Goal: Task Accomplishment & Management: Manage account settings

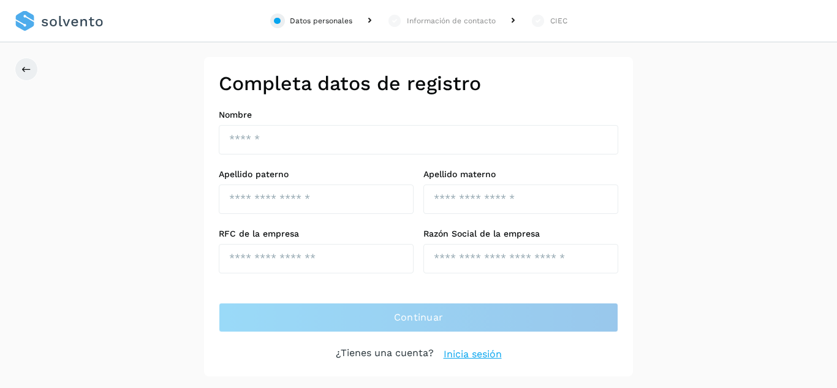
click at [475, 357] on link "Inicia sesión" at bounding box center [473, 354] width 58 height 15
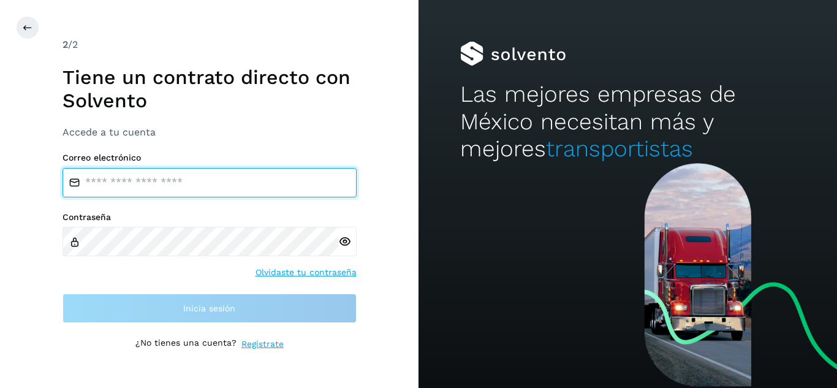
click at [132, 192] on input "email" at bounding box center [209, 182] width 294 height 29
paste input "**********"
type input "**********"
drag, startPoint x: 159, startPoint y: 183, endPoint x: 80, endPoint y: 175, distance: 78.8
click at [80, 175] on input "**********" at bounding box center [209, 182] width 294 height 29
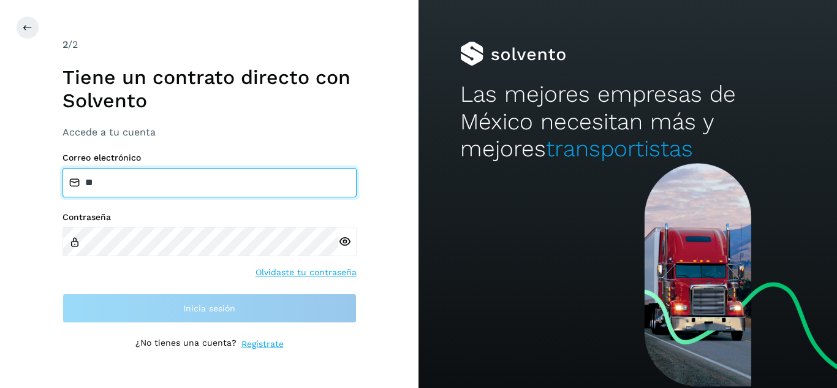
type input "**********"
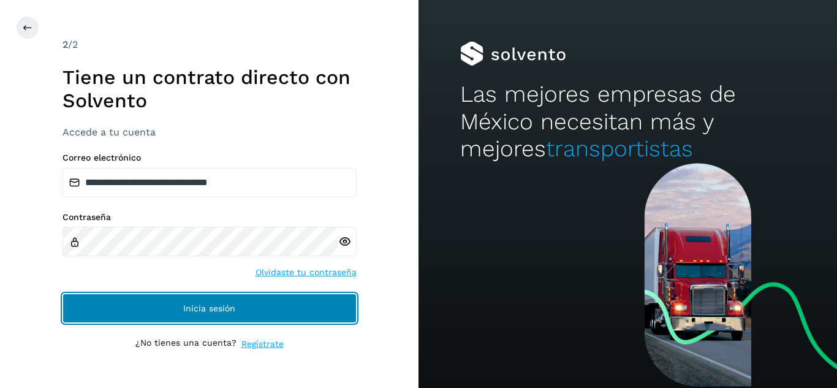
click at [238, 314] on button "Inicia sesión" at bounding box center [209, 308] width 294 height 29
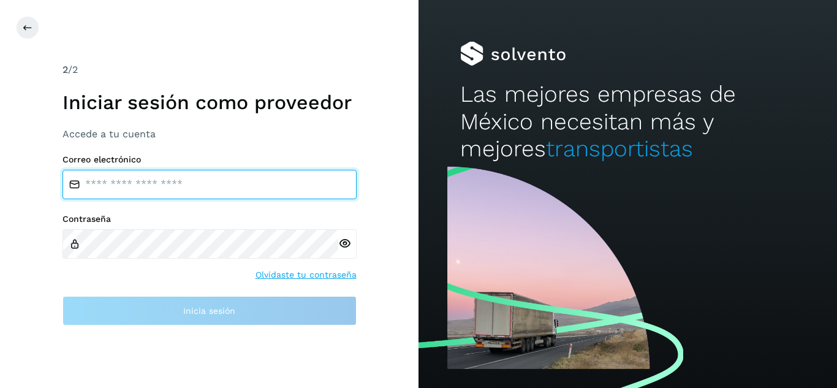
click at [128, 184] on input "email" at bounding box center [209, 184] width 294 height 29
type input "**********"
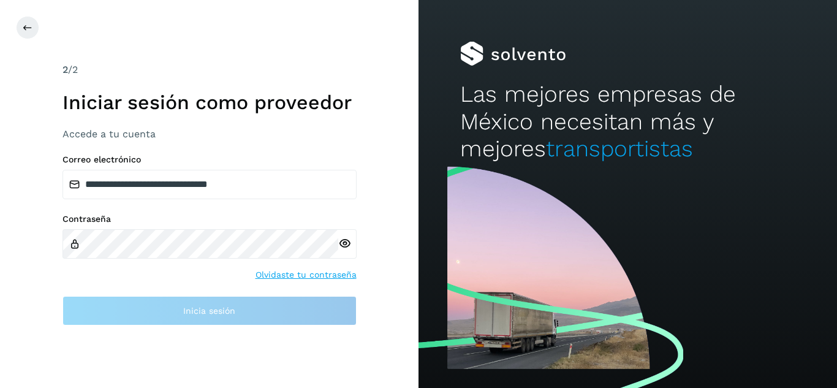
click at [343, 243] on div at bounding box center [347, 243] width 18 height 29
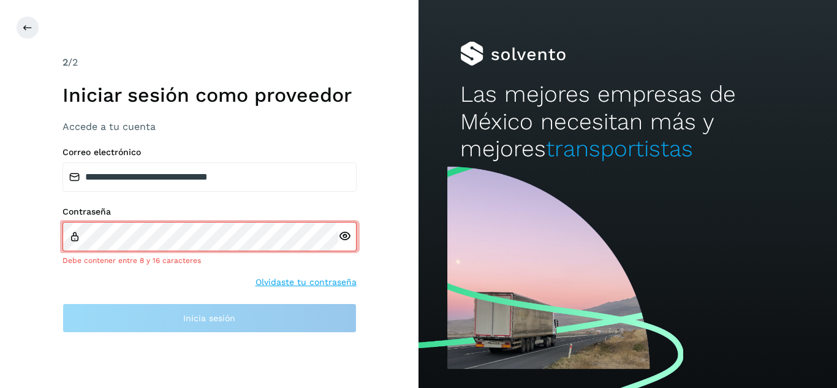
click at [346, 235] on icon at bounding box center [344, 236] width 13 height 13
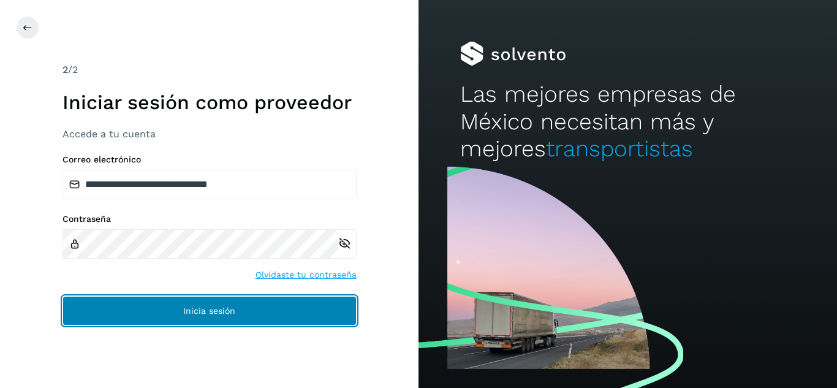
click at [209, 312] on span "Inicia sesión" at bounding box center [209, 310] width 52 height 9
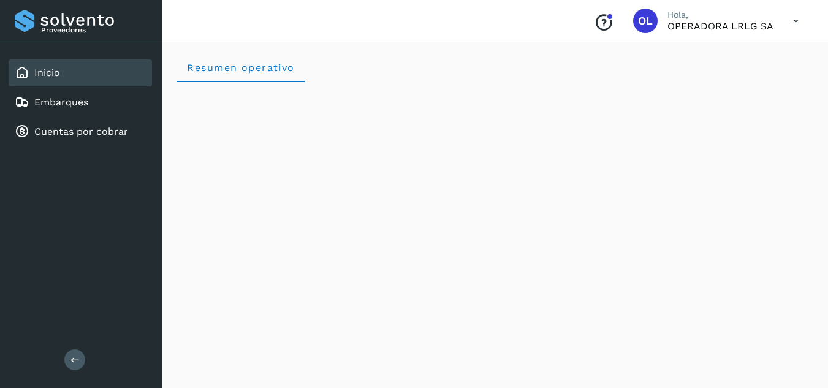
click at [792, 18] on icon at bounding box center [795, 21] width 25 height 25
click at [607, 44] on div at bounding box center [414, 194] width 828 height 388
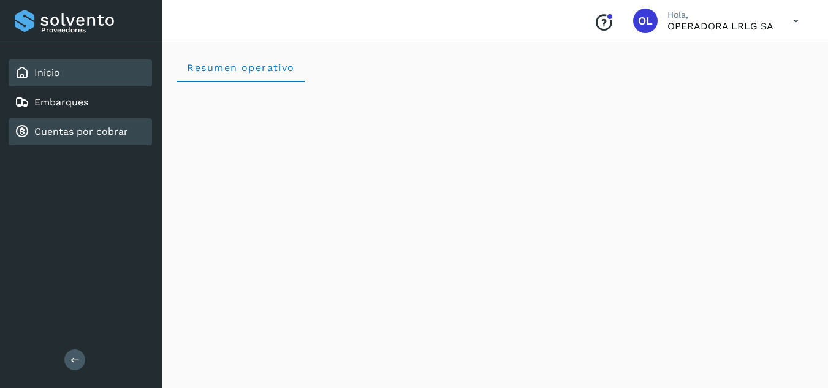
click at [80, 129] on link "Cuentas por cobrar" at bounding box center [81, 132] width 94 height 12
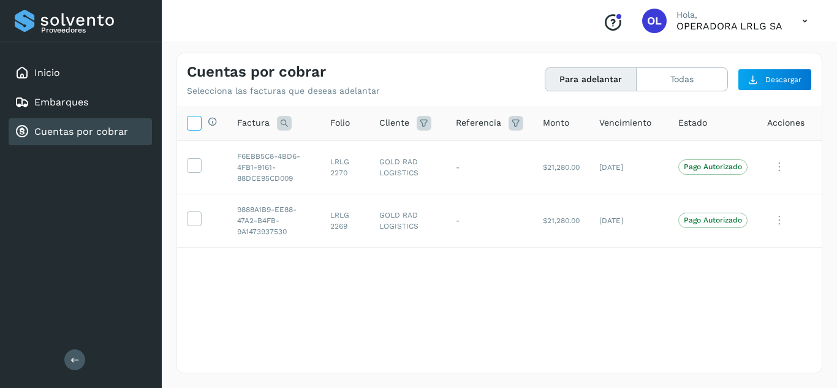
click at [191, 122] on icon at bounding box center [193, 122] width 13 height 13
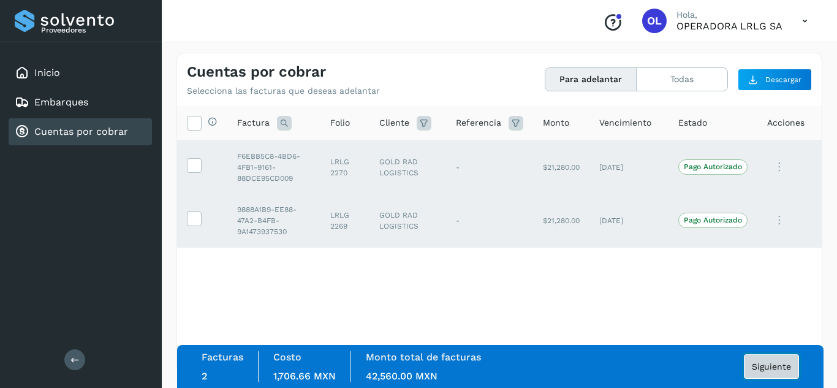
click at [766, 366] on span "Siguiente" at bounding box center [771, 366] width 39 height 9
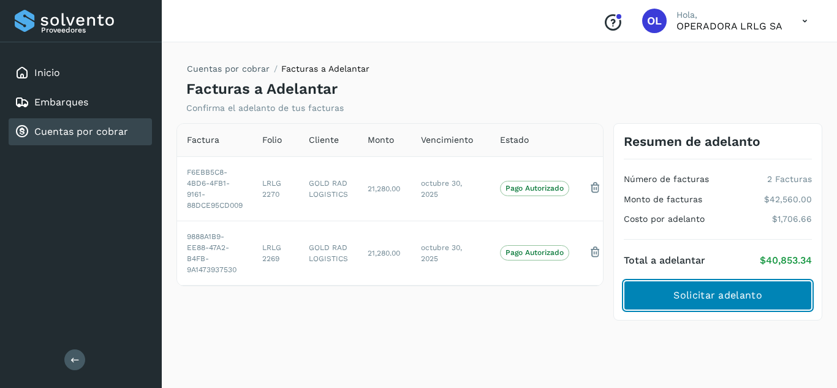
click at [689, 295] on span "Solicitar adelanto" at bounding box center [717, 295] width 88 height 13
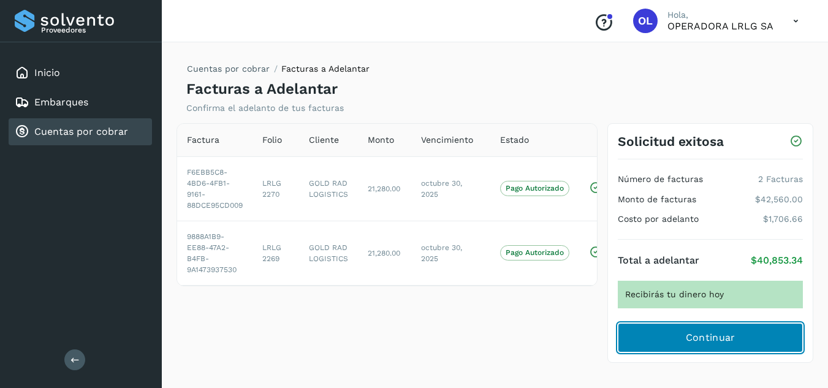
click at [706, 336] on span "Continuar" at bounding box center [711, 337] width 50 height 13
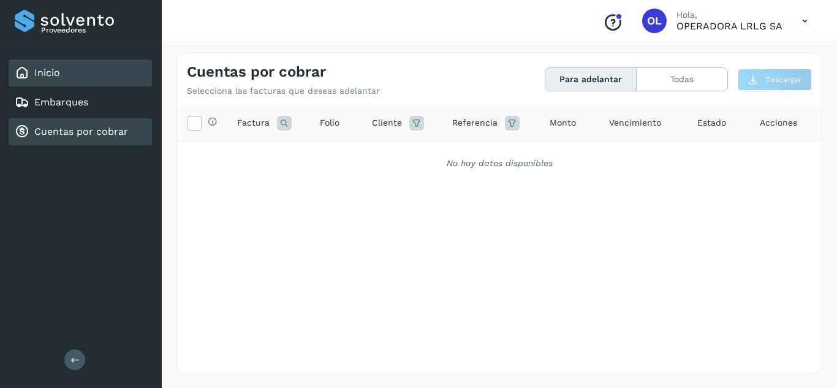
click at [41, 76] on link "Inicio" at bounding box center [47, 73] width 26 height 12
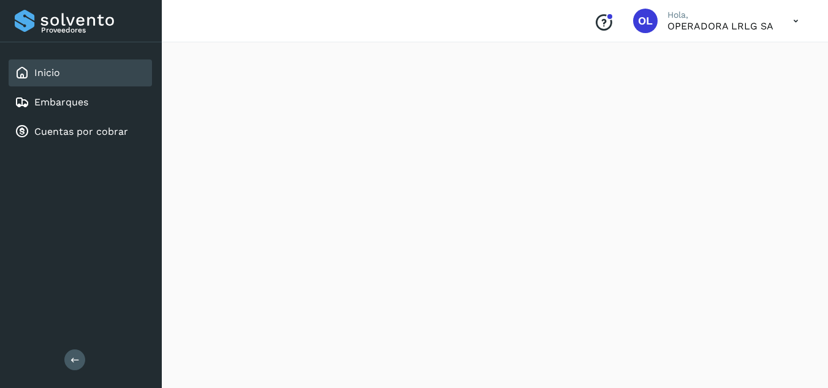
scroll to position [1172, 0]
click at [793, 20] on icon at bounding box center [795, 21] width 25 height 25
click at [520, 124] on div at bounding box center [414, 194] width 828 height 388
click at [609, 23] on icon "Conoce nuestros beneficios" at bounding box center [604, 23] width 20 height 20
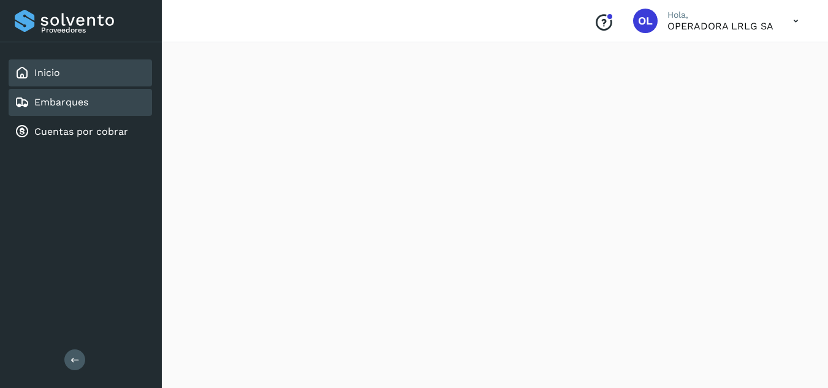
click at [62, 104] on link "Embarques" at bounding box center [61, 102] width 54 height 12
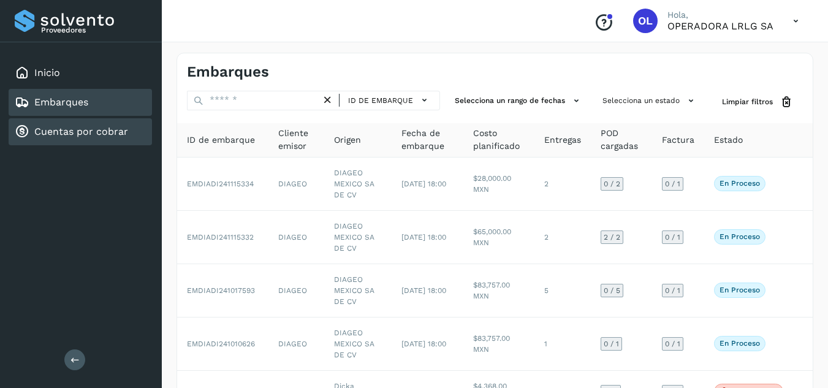
click at [81, 131] on link "Cuentas por cobrar" at bounding box center [81, 132] width 94 height 12
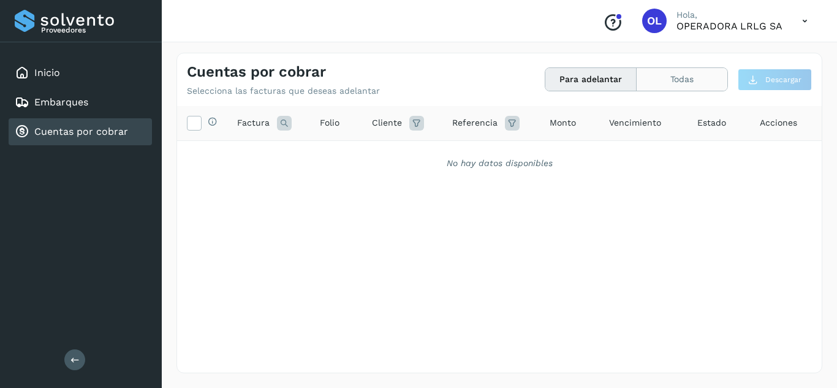
click at [681, 78] on button "Todas" at bounding box center [682, 79] width 91 height 23
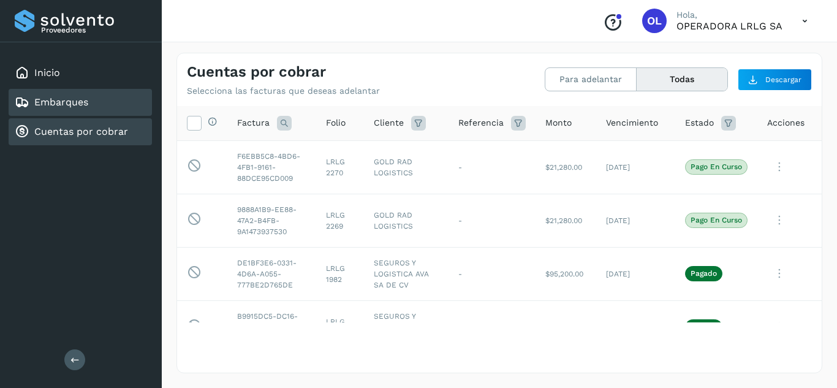
click at [64, 103] on link "Embarques" at bounding box center [61, 102] width 54 height 12
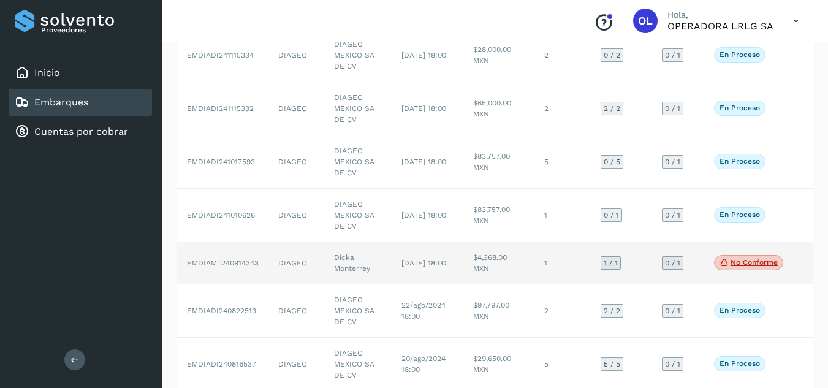
scroll to position [190, 0]
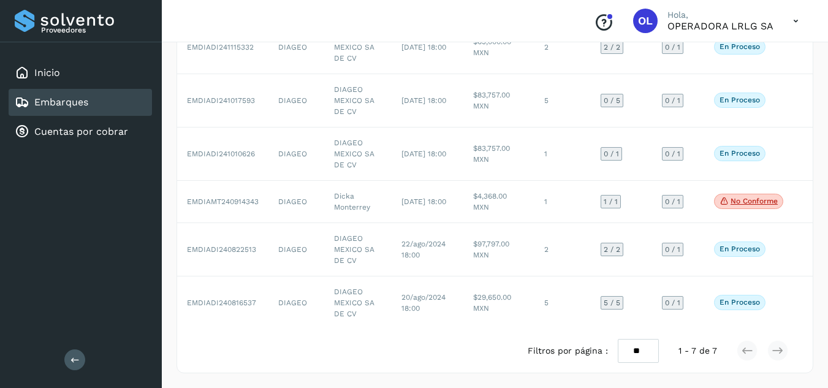
click at [649, 349] on select "** ** **" at bounding box center [638, 351] width 41 height 24
select select "**"
click at [618, 339] on select "** ** **" at bounding box center [638, 351] width 41 height 24
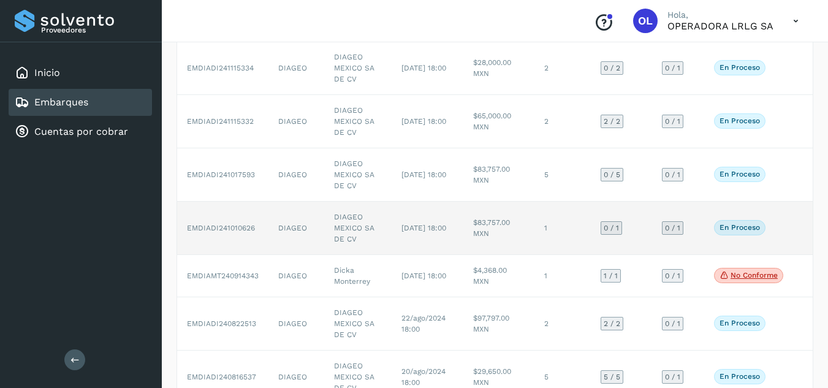
scroll to position [0, 0]
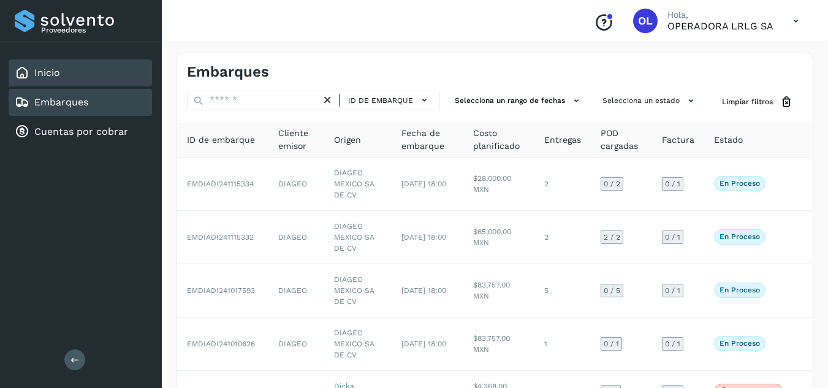
click at [58, 71] on link "Inicio" at bounding box center [47, 73] width 26 height 12
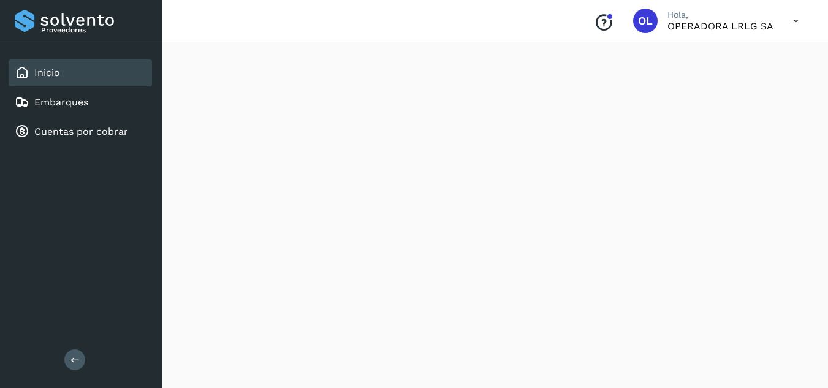
scroll to position [1172, 0]
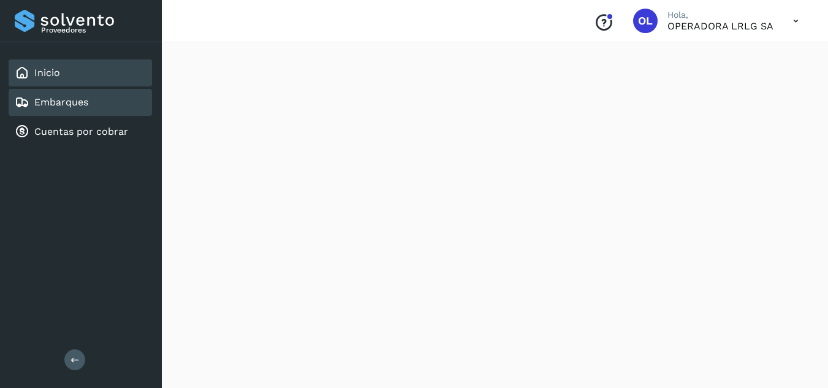
click at [77, 99] on link "Embarques" at bounding box center [61, 102] width 54 height 12
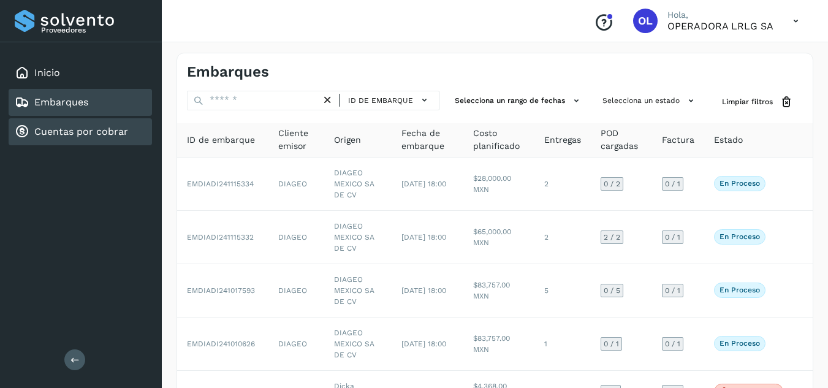
click at [89, 132] on link "Cuentas por cobrar" at bounding box center [81, 132] width 94 height 12
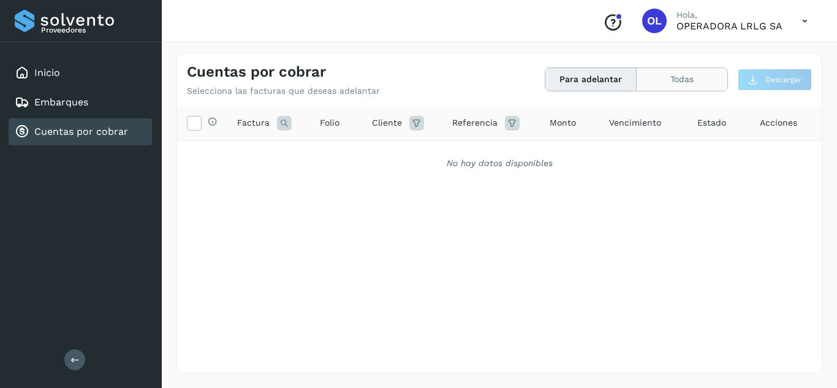
click at [673, 78] on button "Todas" at bounding box center [682, 79] width 91 height 23
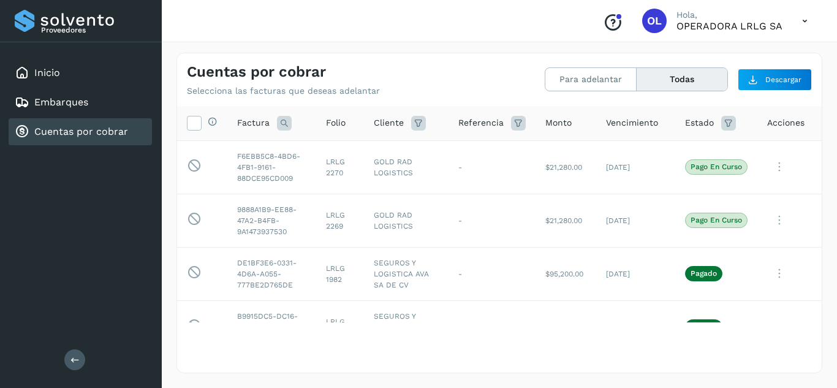
click at [802, 18] on icon at bounding box center [804, 21] width 25 height 25
click at [715, 57] on div "Cerrar sesión" at bounding box center [744, 55] width 146 height 23
